Goal: Communication & Community: Connect with others

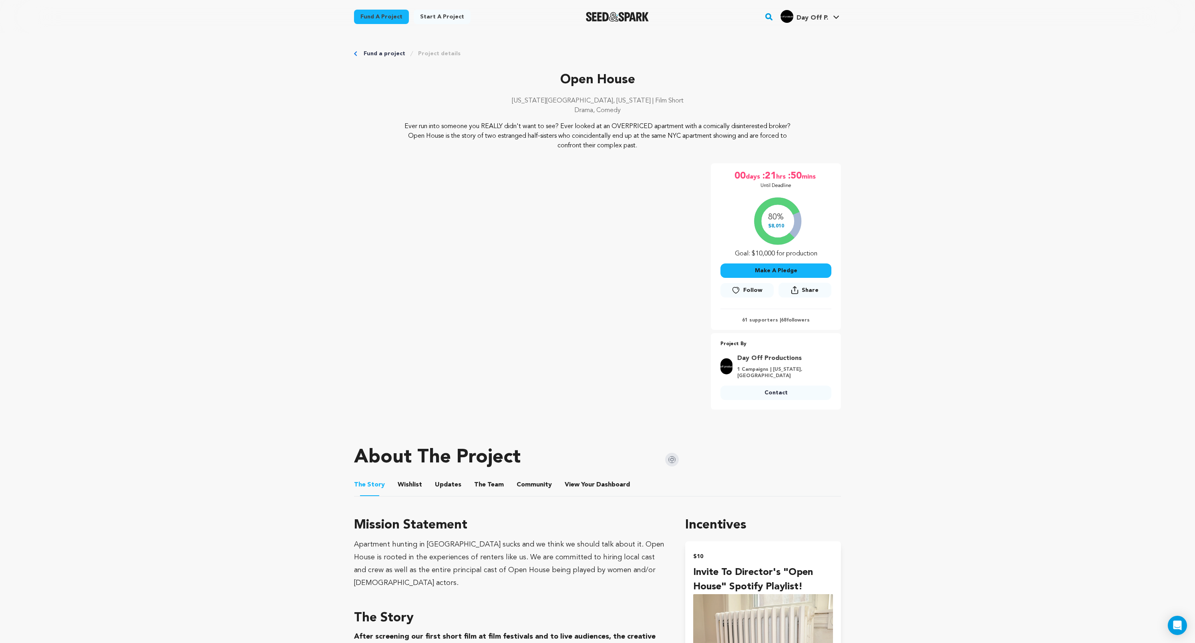
click at [787, 233] on div "80% $8,010 Goal: $10,000 for production" at bounding box center [776, 225] width 111 height 66
click at [370, 18] on link "Fund a project" at bounding box center [381, 17] width 55 height 14
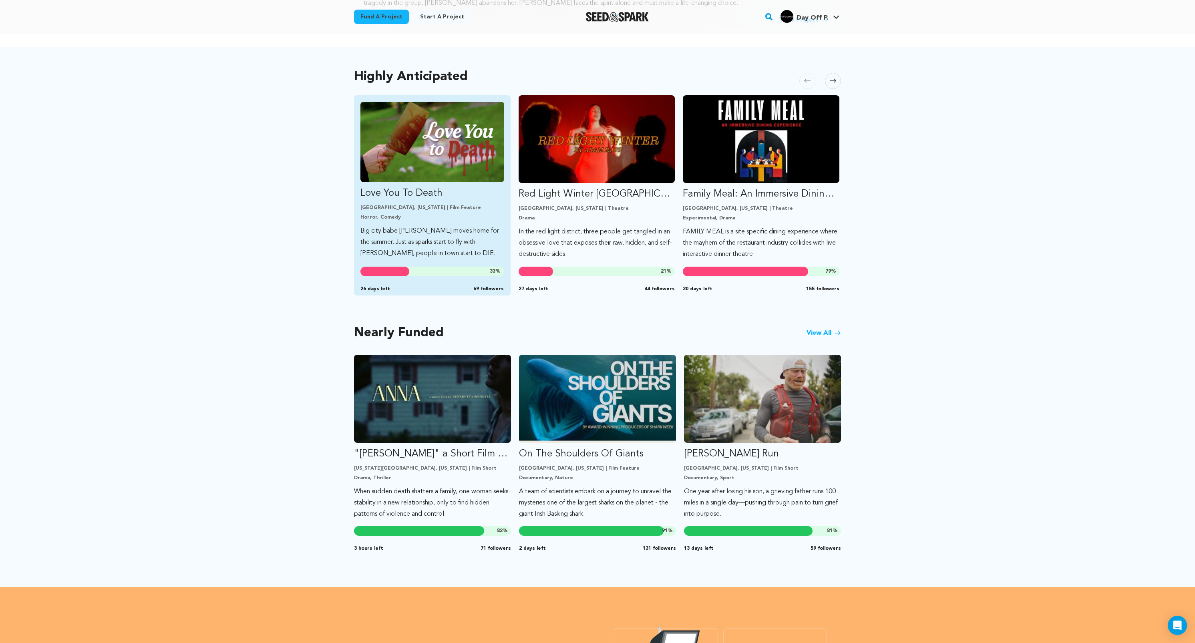
scroll to position [396, 0]
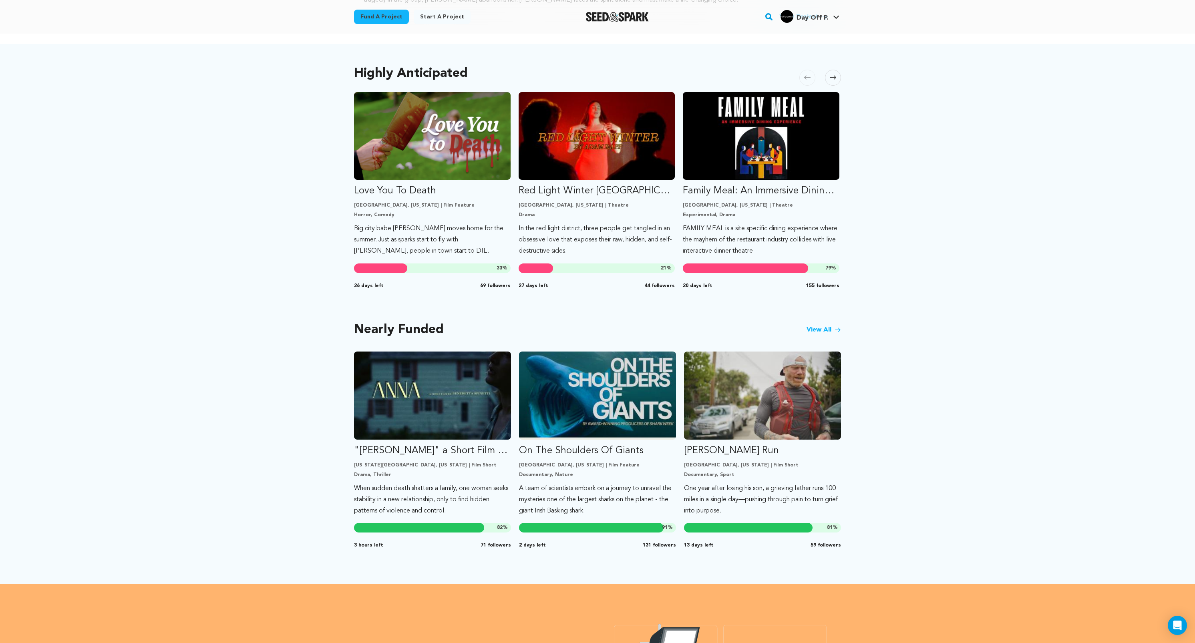
click at [829, 328] on link "View All" at bounding box center [824, 330] width 34 height 10
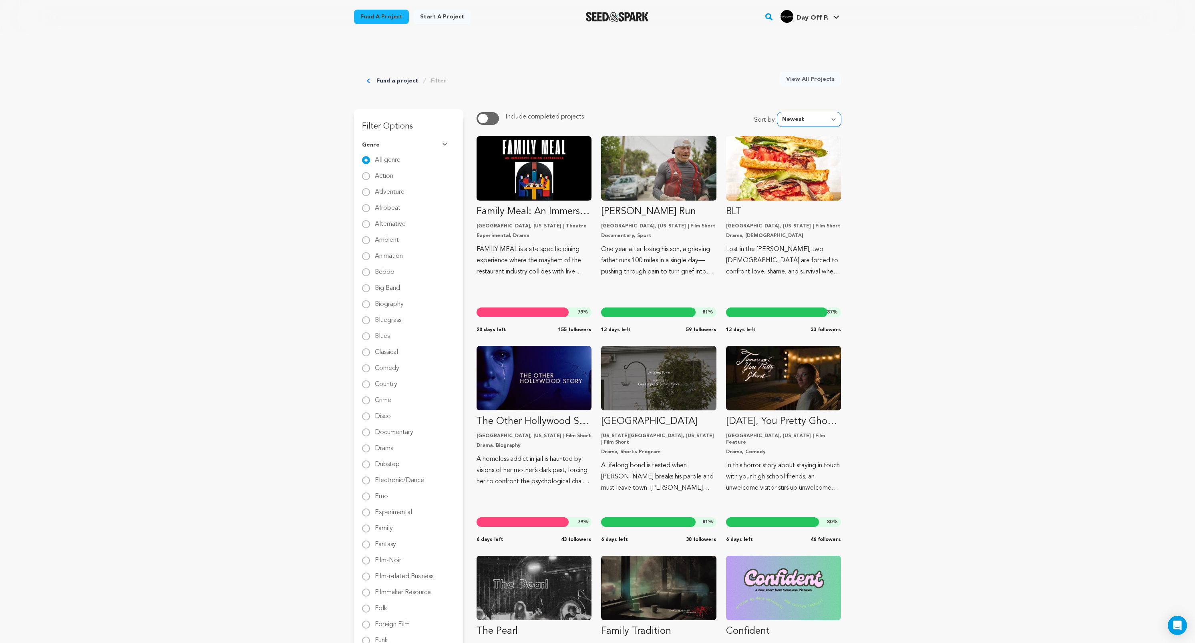
click at [814, 115] on select "Newest Most Popular Most Funded Trending Now Ending Now Amount Raised" at bounding box center [809, 119] width 64 height 14
click at [780, 112] on select "Newest Most Popular Most Funded Trending Now Ending Now Amount Raised" at bounding box center [809, 119] width 64 height 14
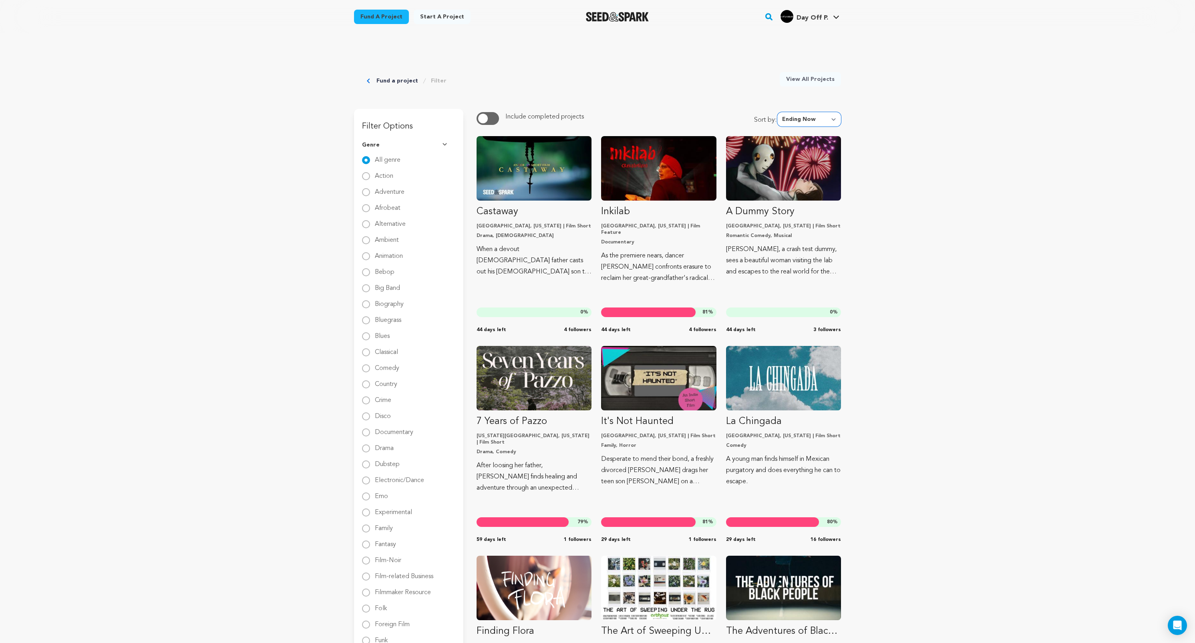
click at [811, 118] on select "Newest Most Popular Most Funded Trending Now Ending Now Amount Raised" at bounding box center [809, 119] width 64 height 14
click at [780, 112] on select "Newest Most Popular Most Funded Trending Now Ending Now Amount Raised" at bounding box center [809, 119] width 64 height 14
click at [799, 124] on select "Newest Most Popular Most Funded Trending Now Ending Now Amount Raised" at bounding box center [809, 119] width 64 height 14
select select "trending_now"
click at [780, 112] on select "Newest Most Popular Most Funded Trending Now Ending Now Amount Raised" at bounding box center [809, 119] width 64 height 14
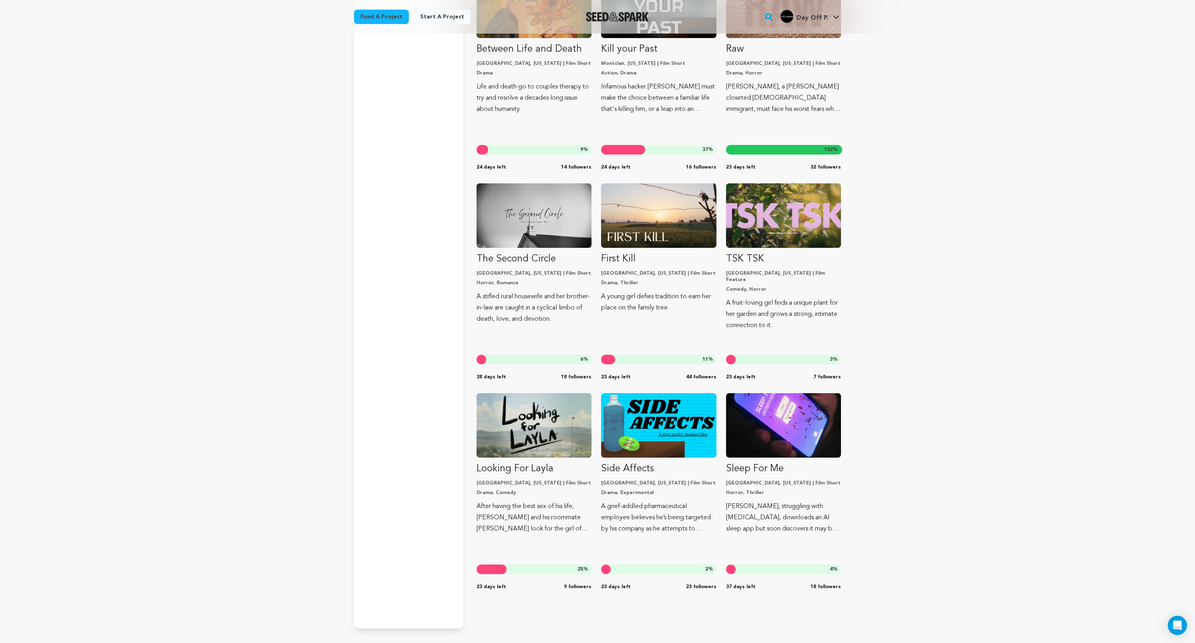
scroll to position [2172, 0]
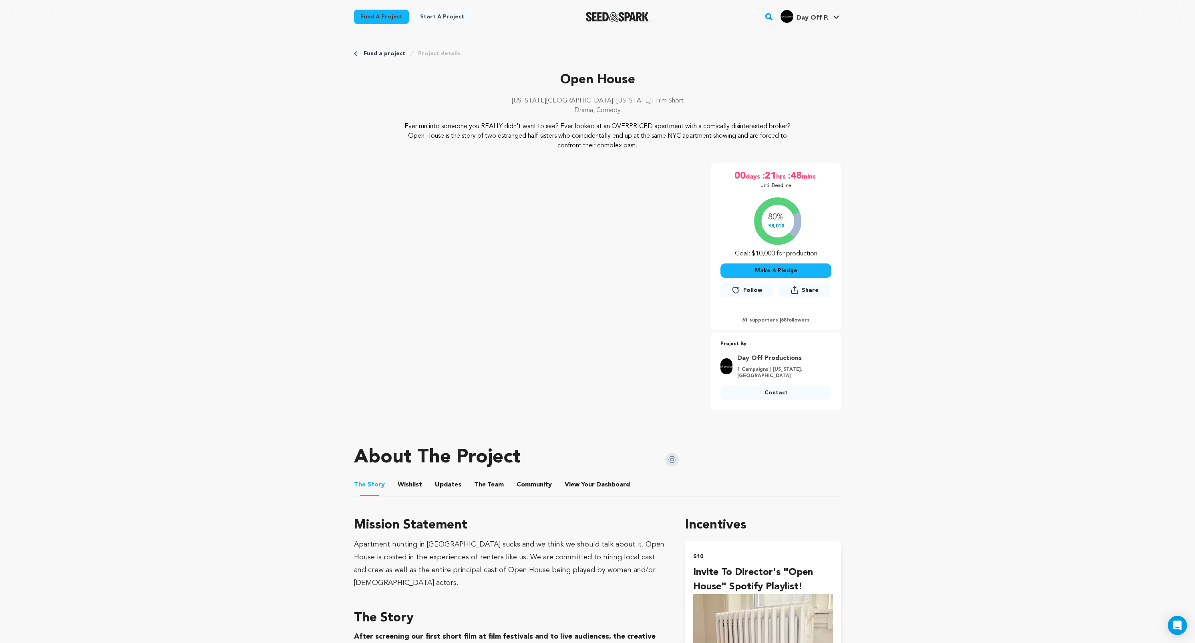
click at [757, 319] on p "61 supporters | 68 followers" at bounding box center [776, 320] width 111 height 6
click at [639, 14] on img "Seed&Spark Homepage" at bounding box center [617, 17] width 63 height 10
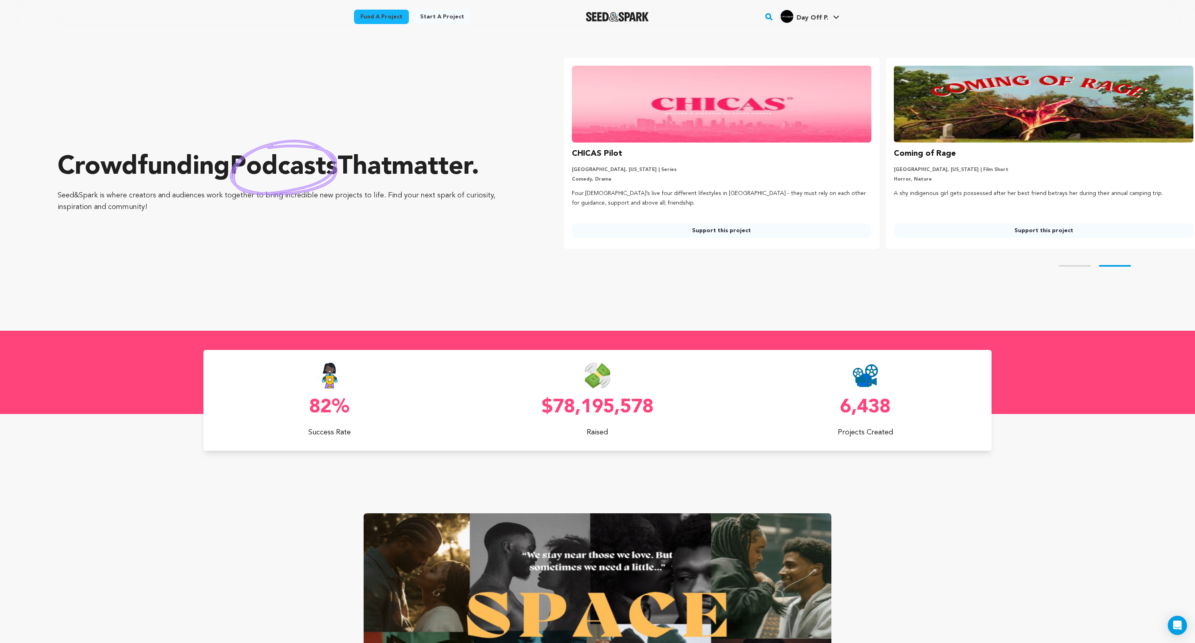
scroll to position [0, 328]
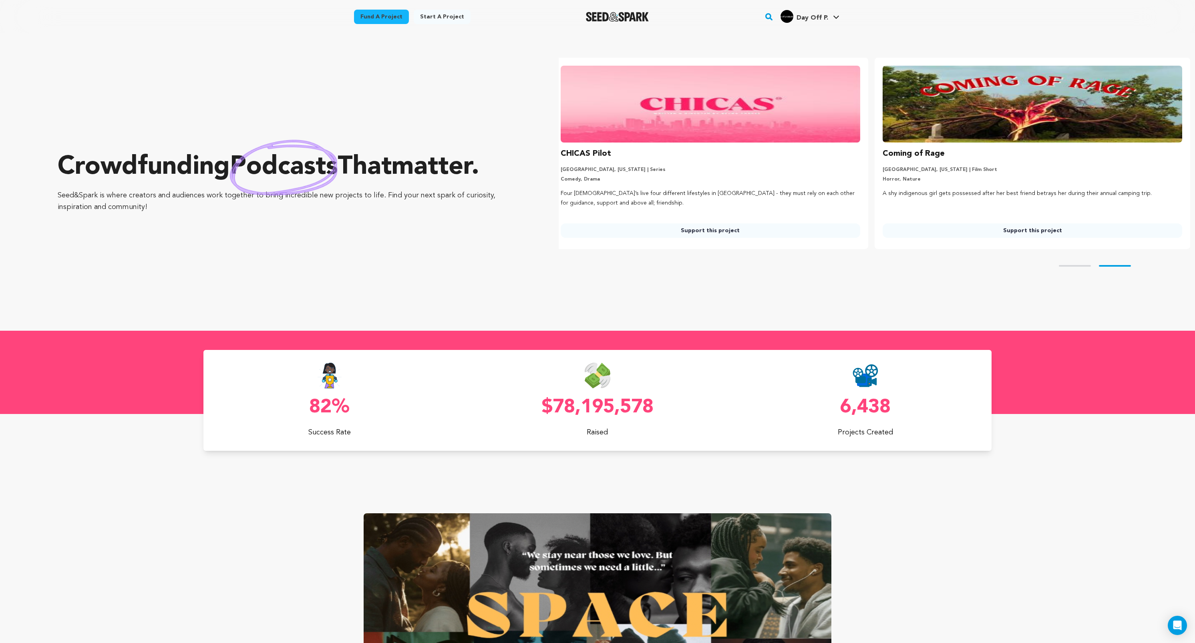
click at [932, 39] on section "Crowdfunding podcasts that matter . Seed&Spark is where creators and audiences …" at bounding box center [626, 182] width 1137 height 297
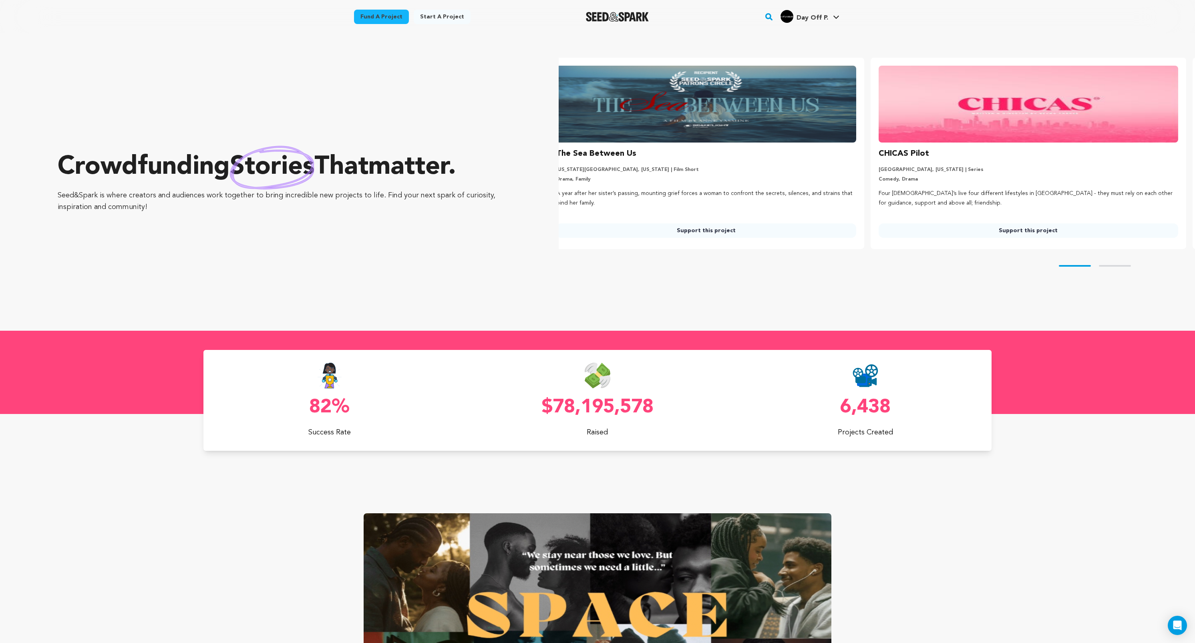
scroll to position [0, 0]
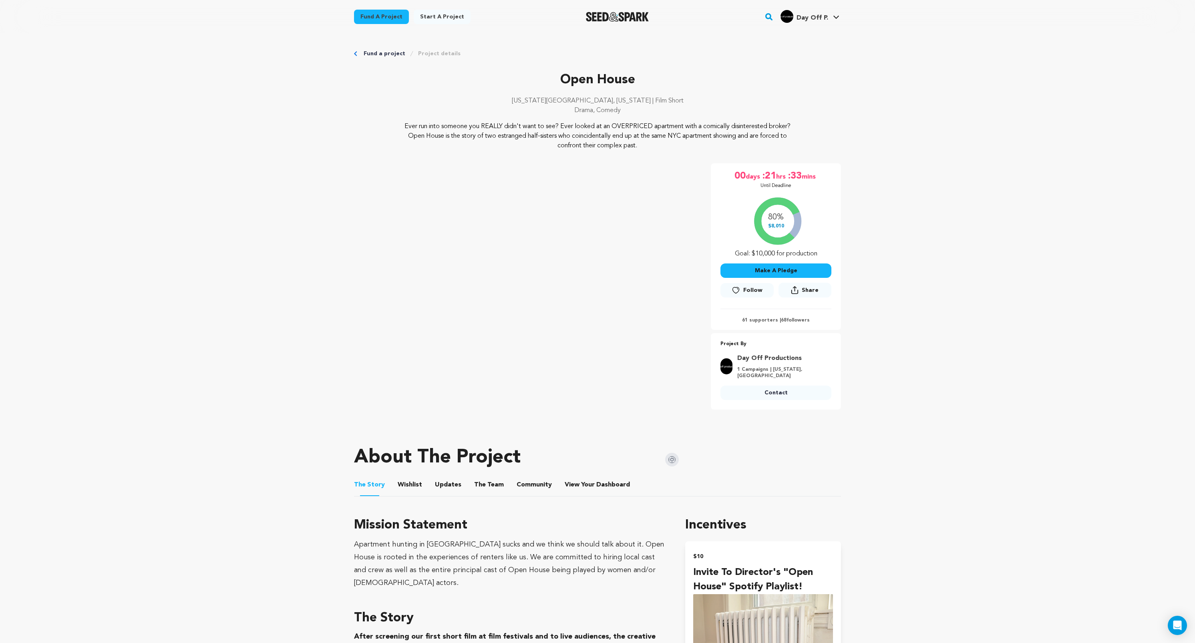
click at [615, 14] on img "Seed&Spark Homepage" at bounding box center [617, 17] width 63 height 10
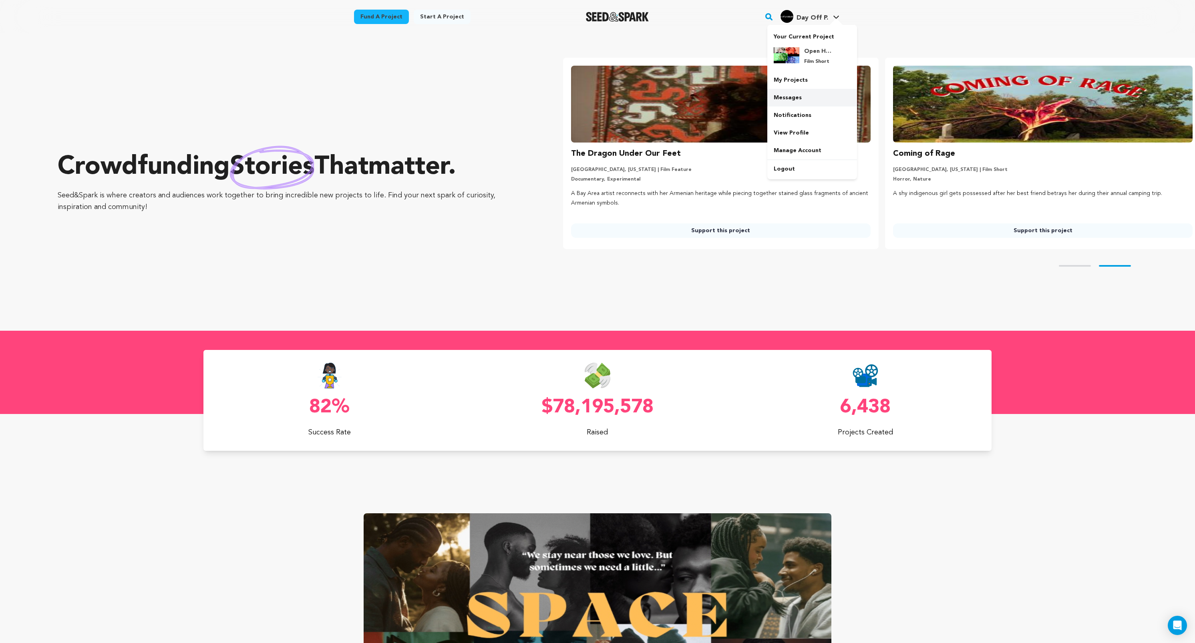
scroll to position [0, 328]
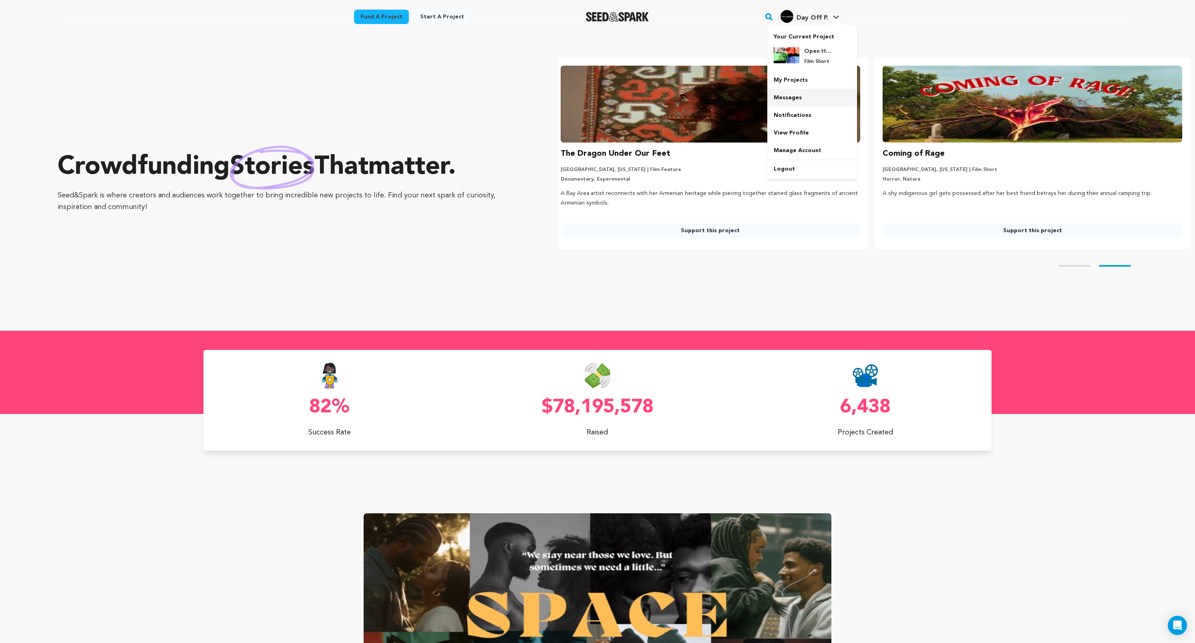
click at [790, 104] on link "Messages" at bounding box center [812, 98] width 90 height 18
click at [780, 102] on link "Messages" at bounding box center [812, 98] width 90 height 18
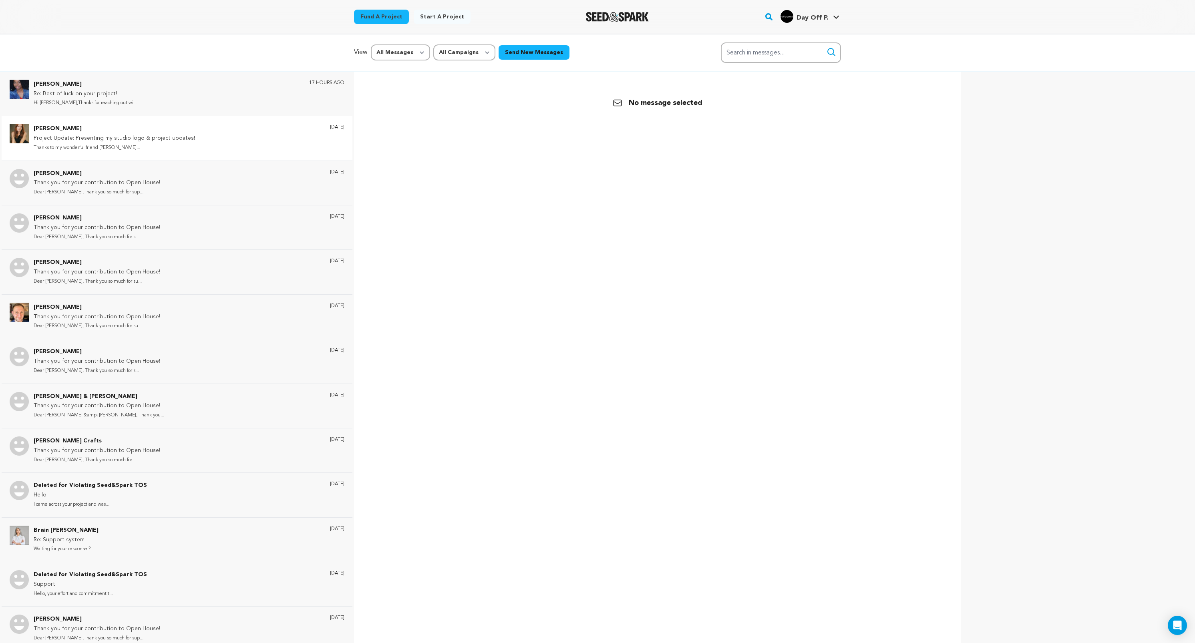
click at [189, 137] on div "[PERSON_NAME] Project Update: Presenting my studio logo & project updates! Than…" at bounding box center [189, 138] width 311 height 28
click at [177, 106] on div "[PERSON_NAME] Re: Best of luck on your project! Hi [PERSON_NAME],Thanks for rea…" at bounding box center [189, 94] width 311 height 28
